Goal: Information Seeking & Learning: Learn about a topic

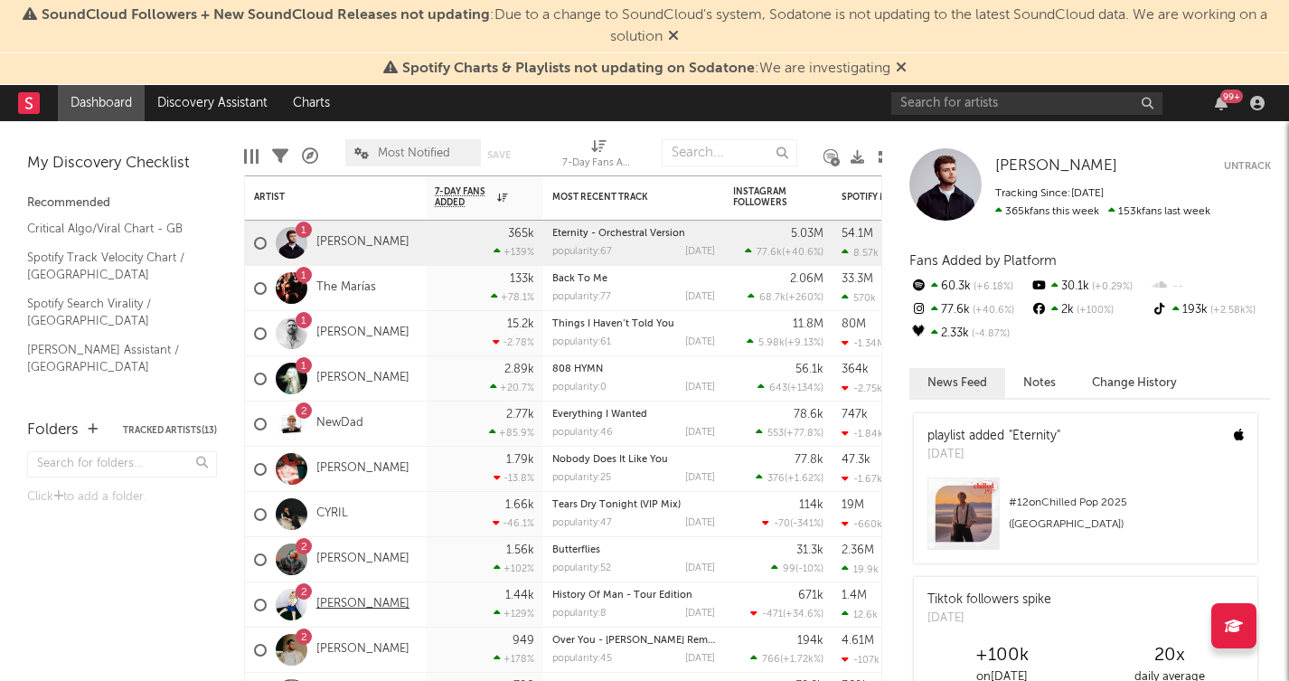
click at [350, 600] on link "[PERSON_NAME]" at bounding box center [362, 604] width 93 height 15
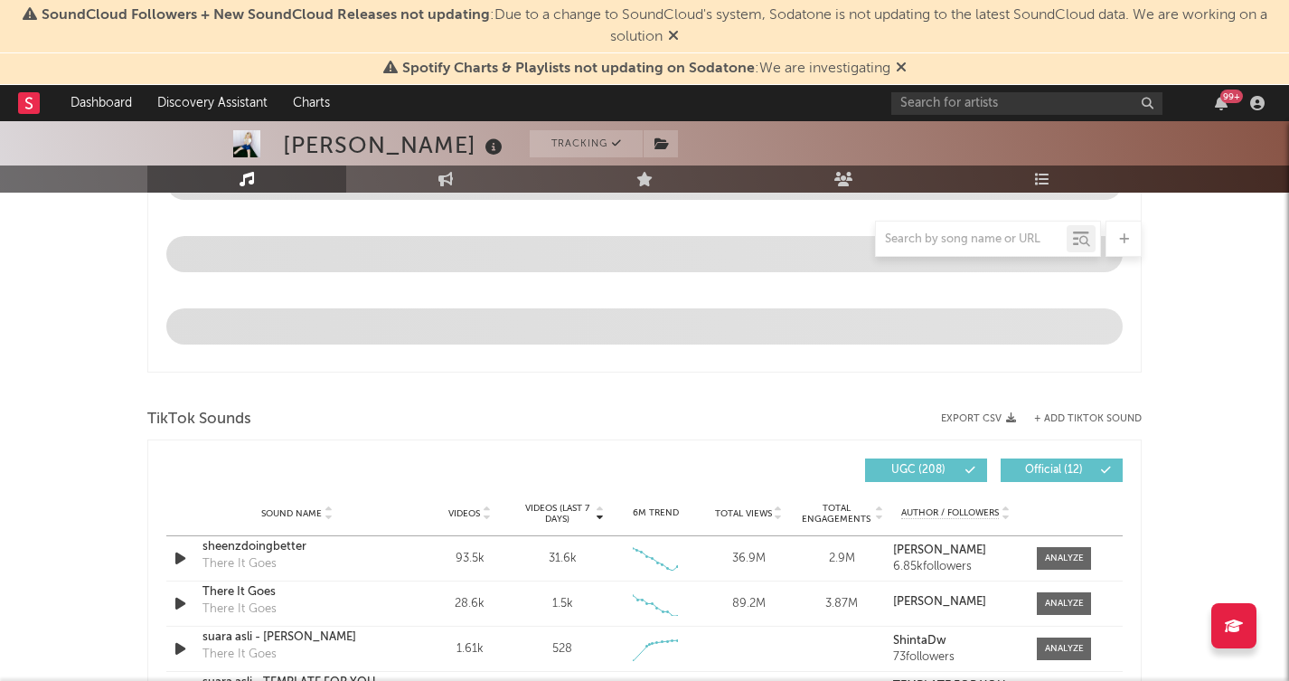
select select "6m"
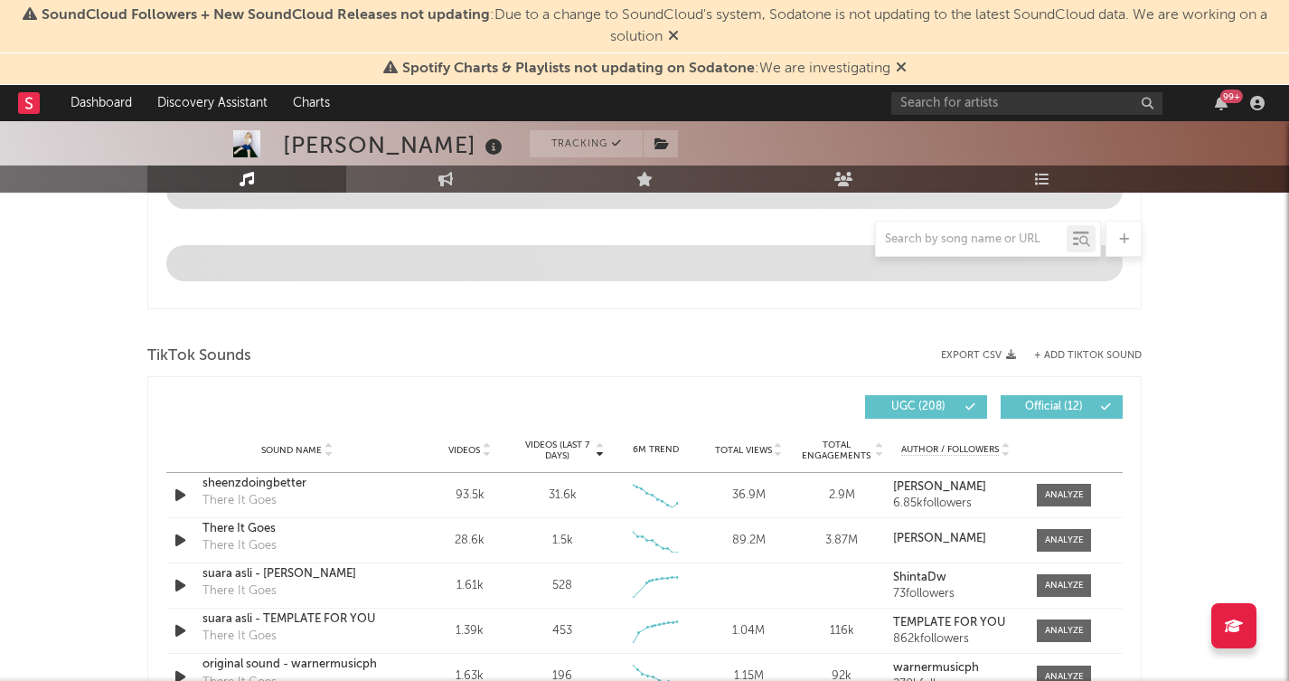
scroll to position [956, 0]
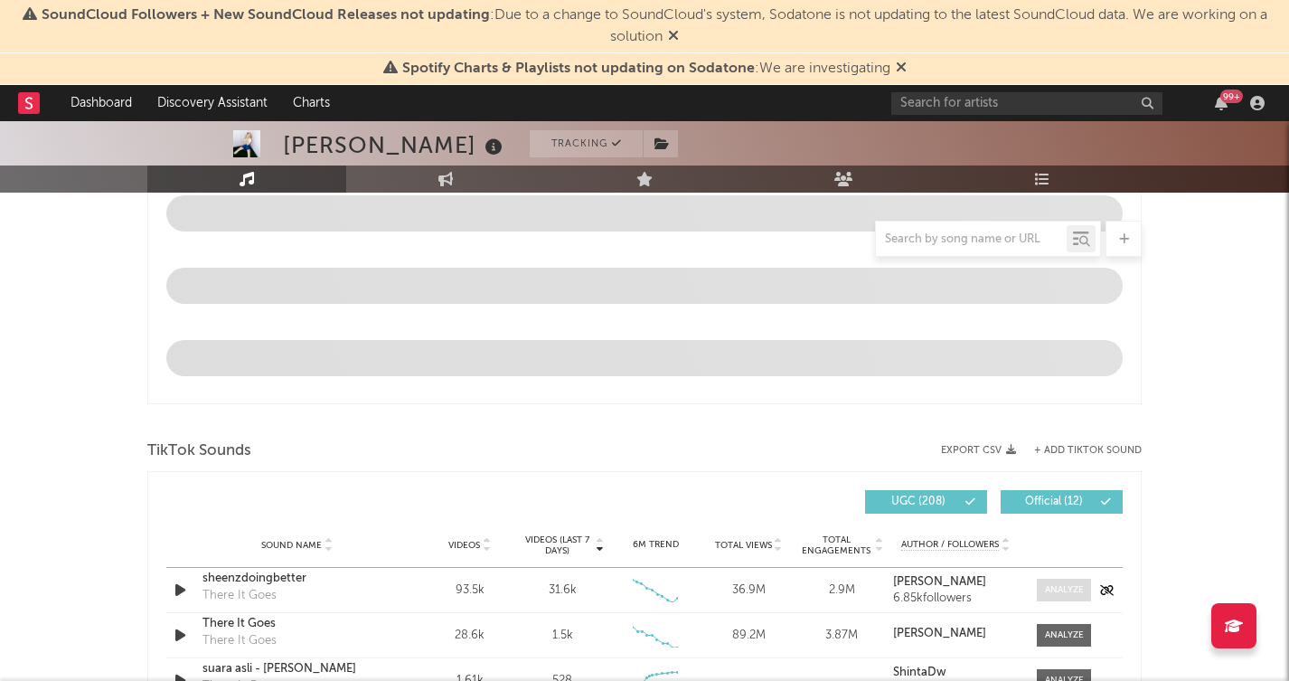
click at [1057, 597] on span at bounding box center [1064, 590] width 54 height 23
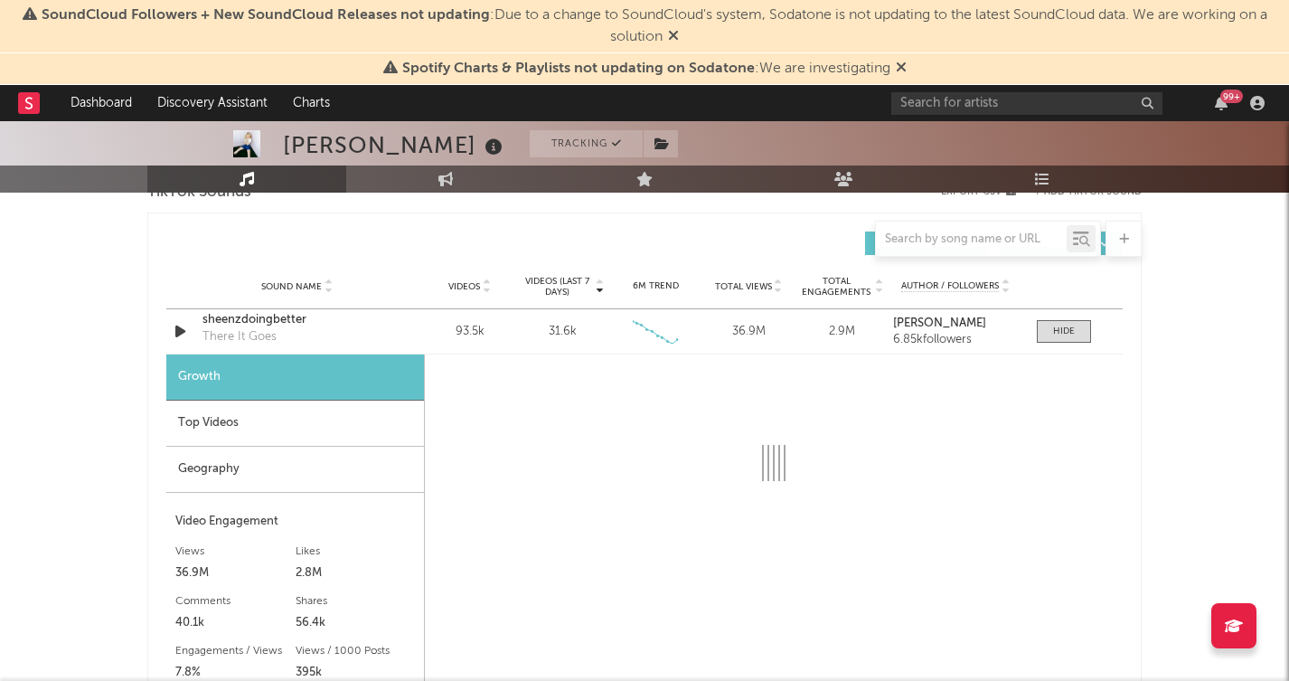
scroll to position [1251, 0]
select select "6m"
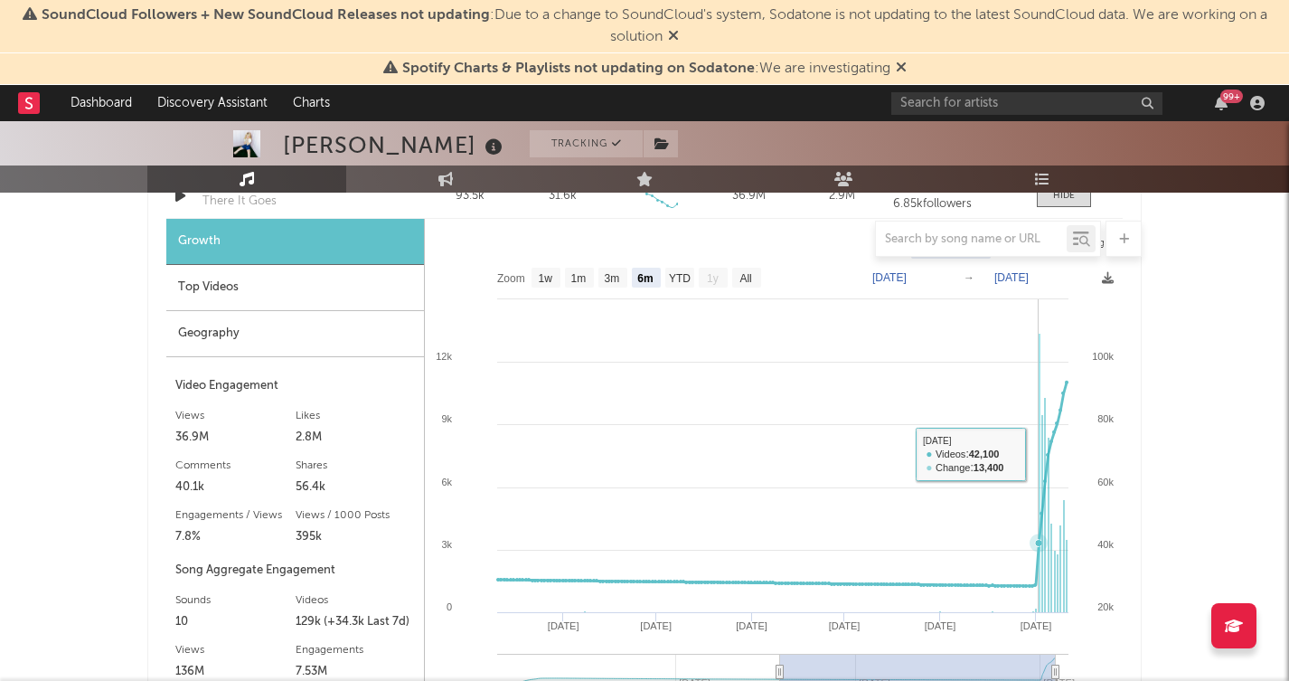
scroll to position [1392, 0]
